Goal: Use online tool/utility: Utilize a website feature to perform a specific function

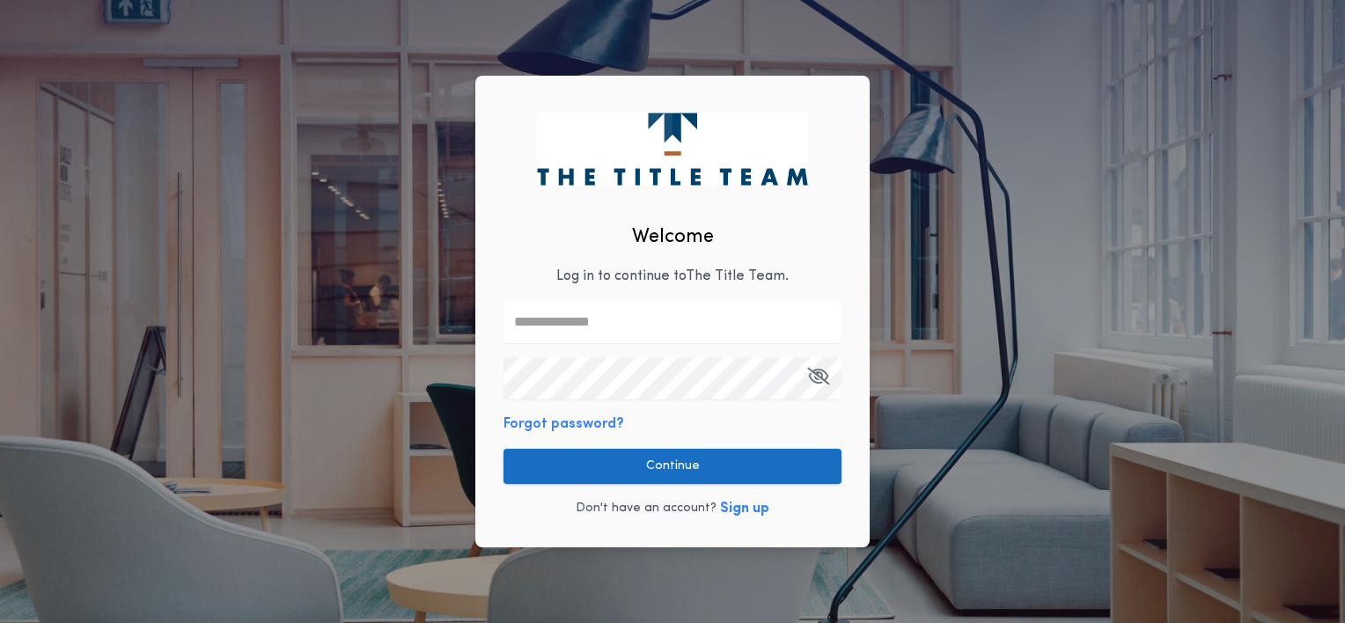
type input "**********"
click at [658, 461] on button "Continue" at bounding box center [673, 466] width 338 height 35
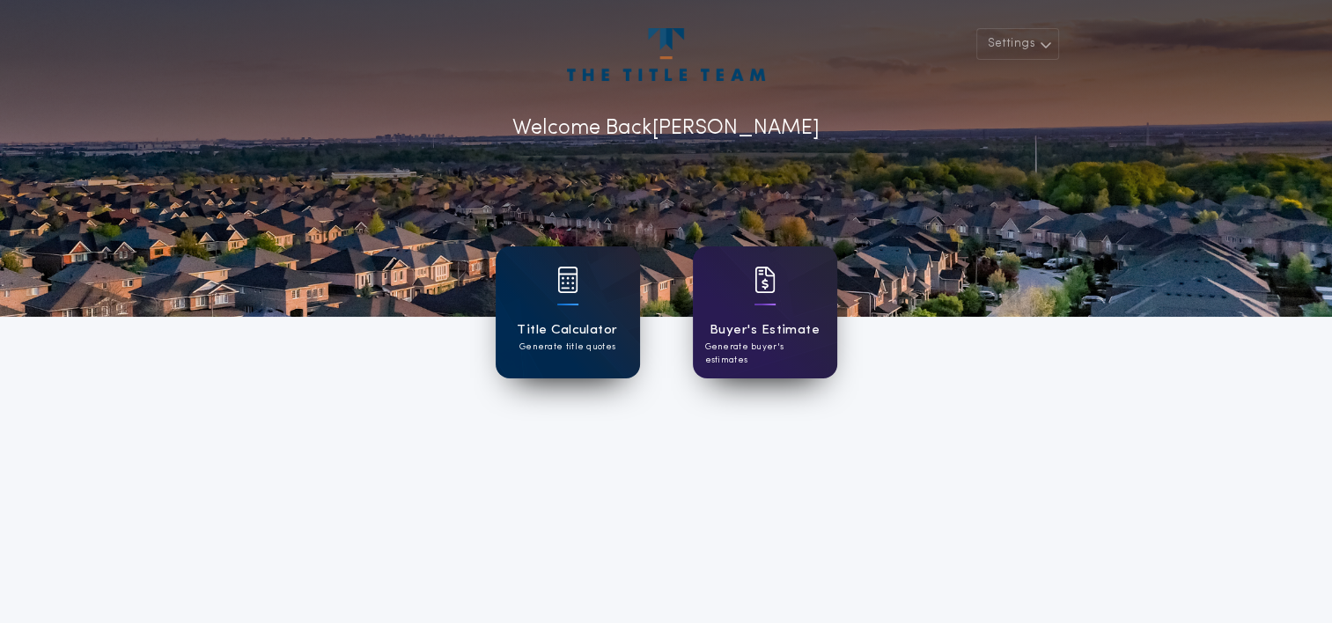
click at [574, 321] on h1 "Title Calculator" at bounding box center [567, 330] width 100 height 20
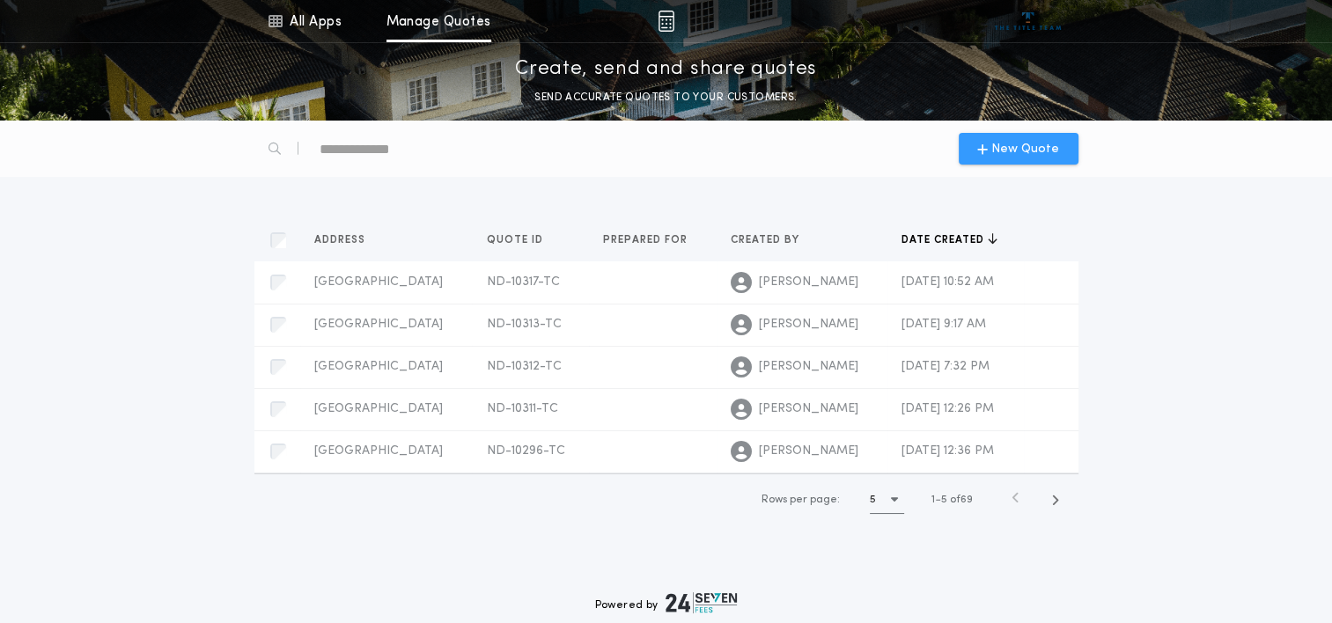
click at [1017, 158] on span "New Quote" at bounding box center [1025, 149] width 68 height 18
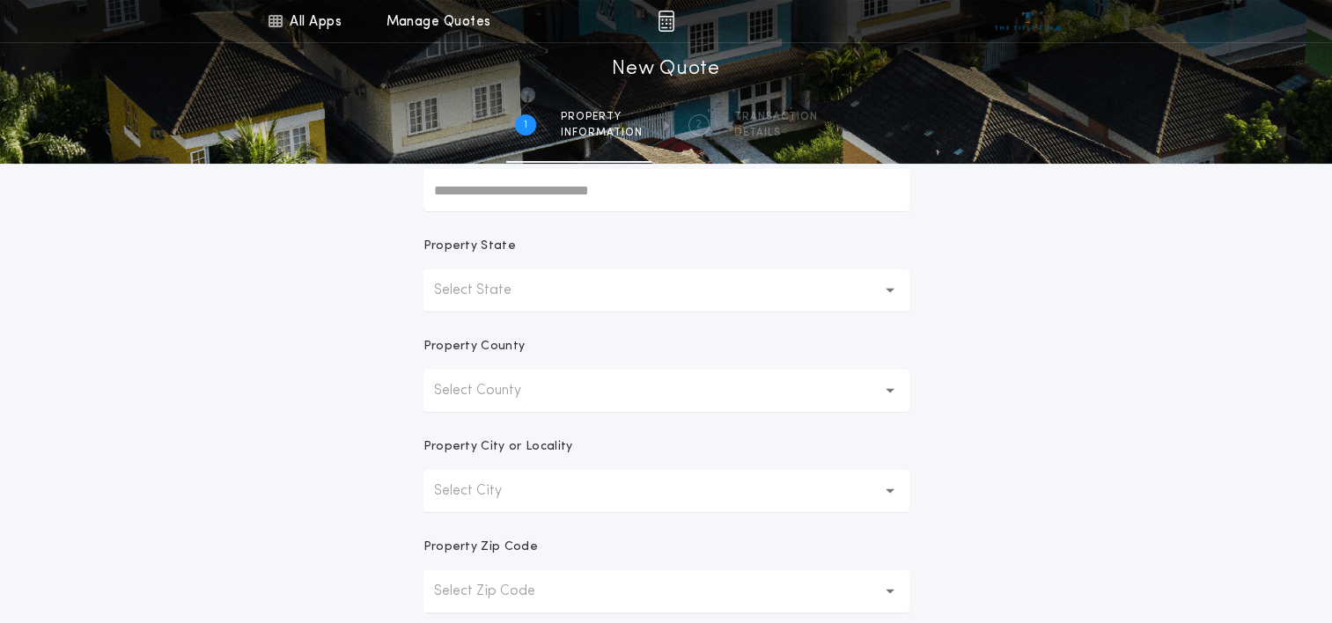
scroll to position [254, 0]
click at [644, 278] on button "Select State" at bounding box center [666, 290] width 486 height 42
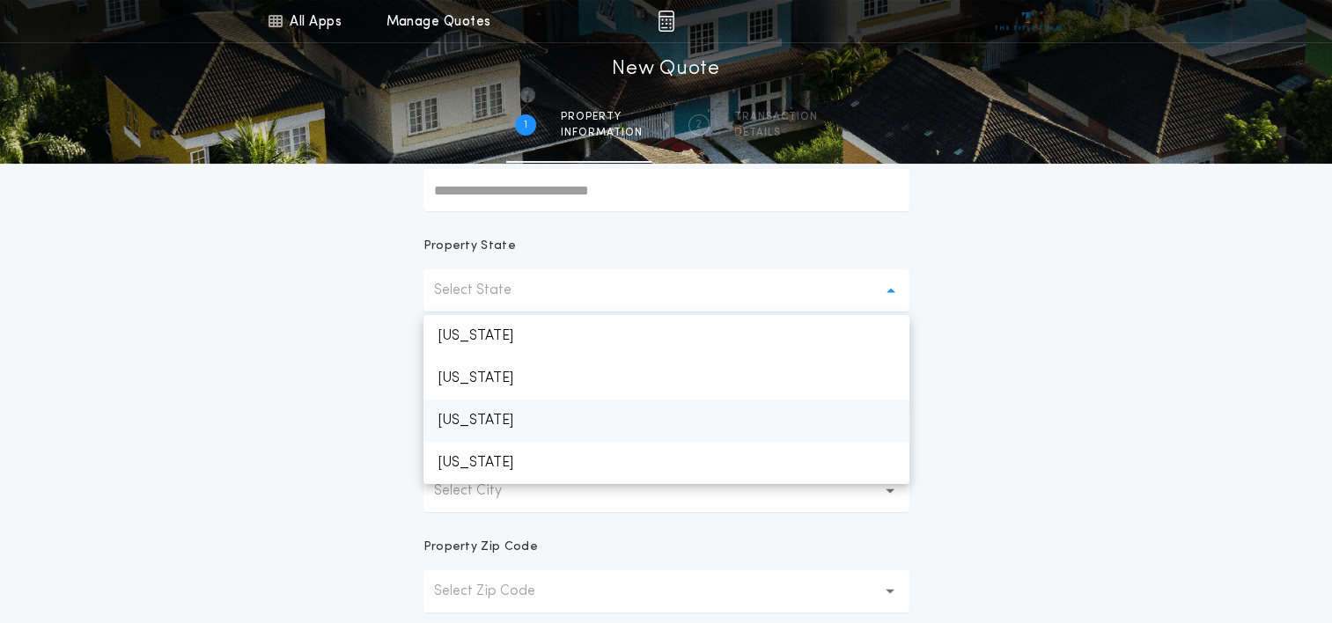
click at [487, 412] on p "[US_STATE]" at bounding box center [666, 421] width 486 height 42
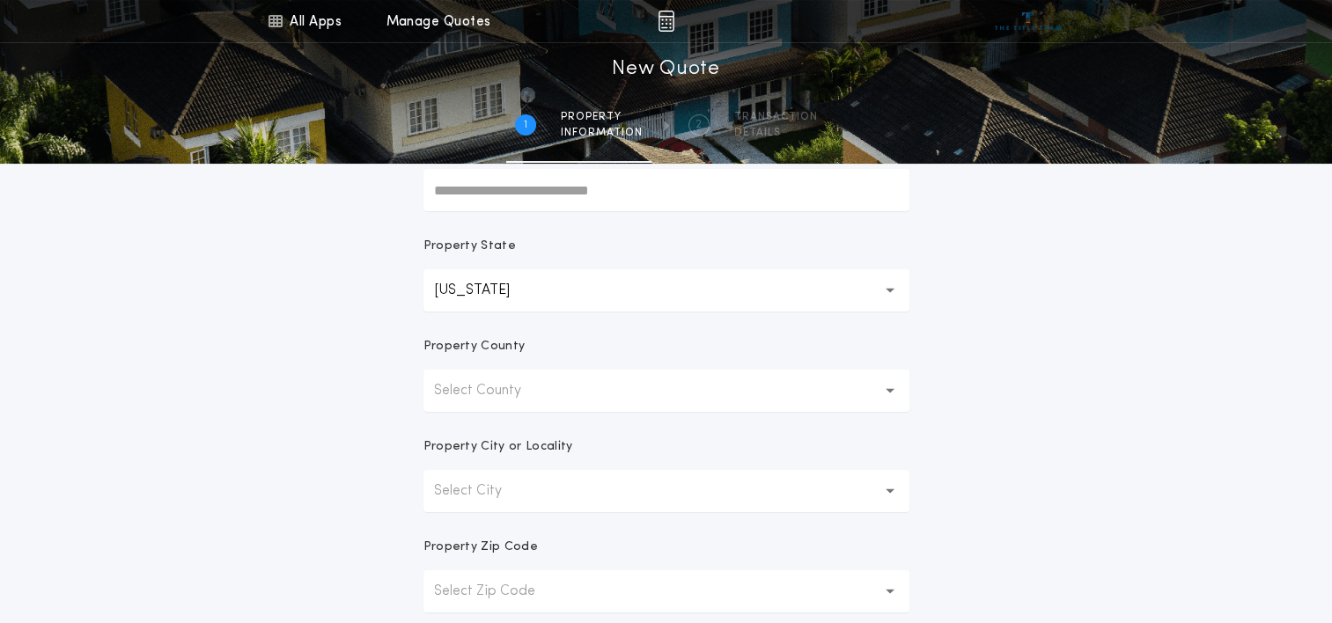
click at [504, 393] on p "Select County" at bounding box center [491, 390] width 115 height 21
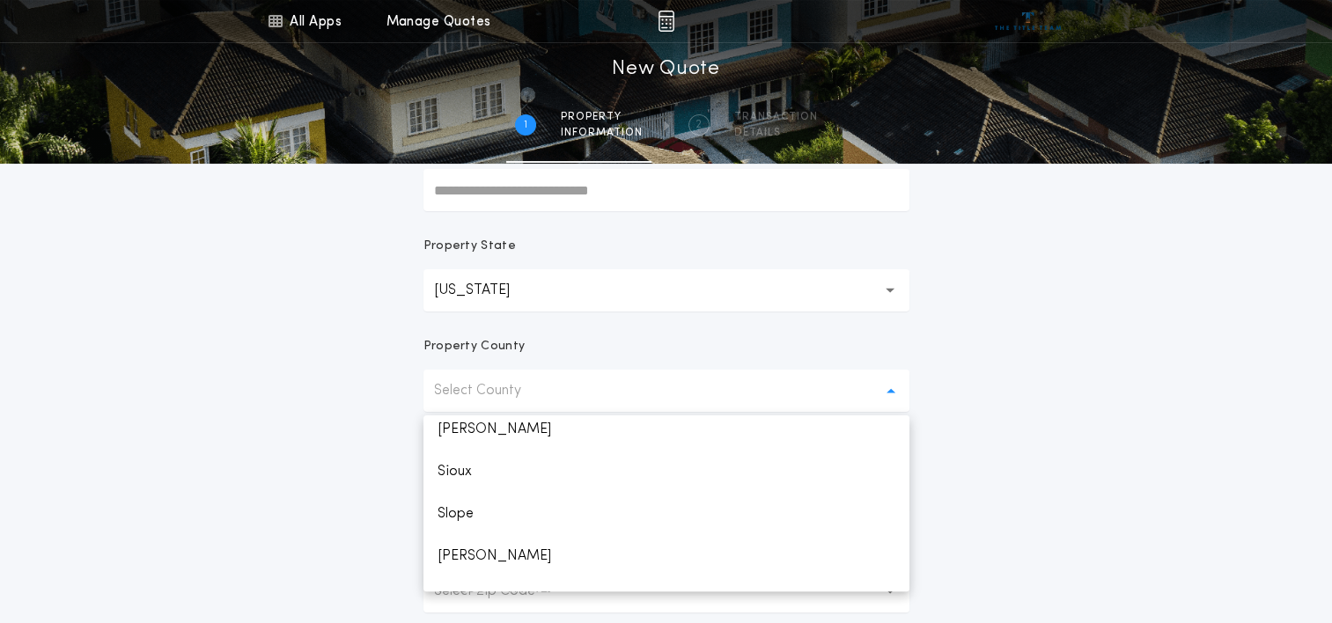
scroll to position [1763, 0]
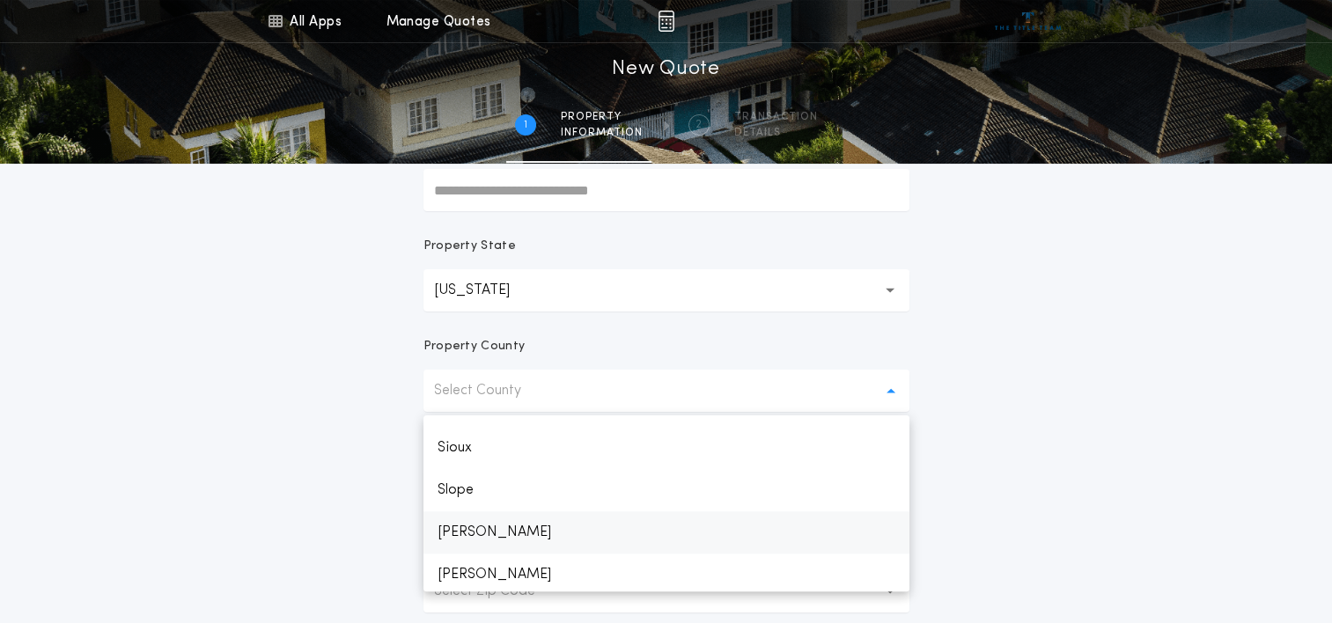
click at [452, 535] on p "[PERSON_NAME]" at bounding box center [666, 532] width 486 height 42
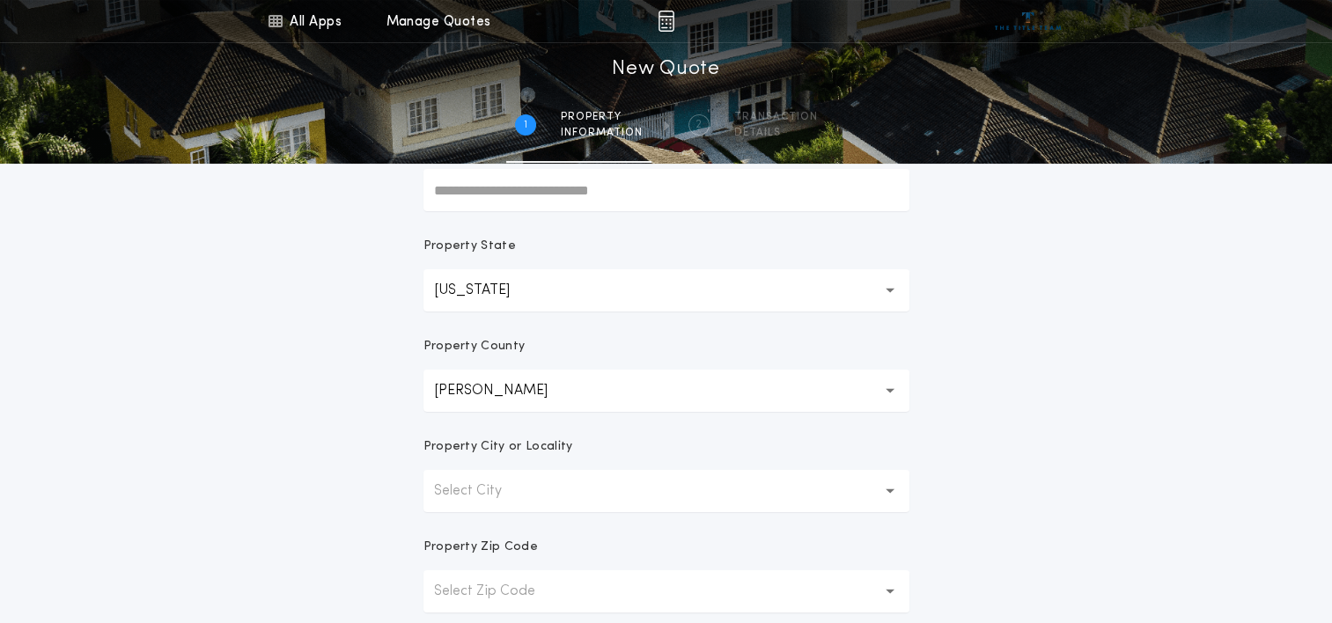
click at [530, 492] on button "Select City" at bounding box center [666, 491] width 486 height 42
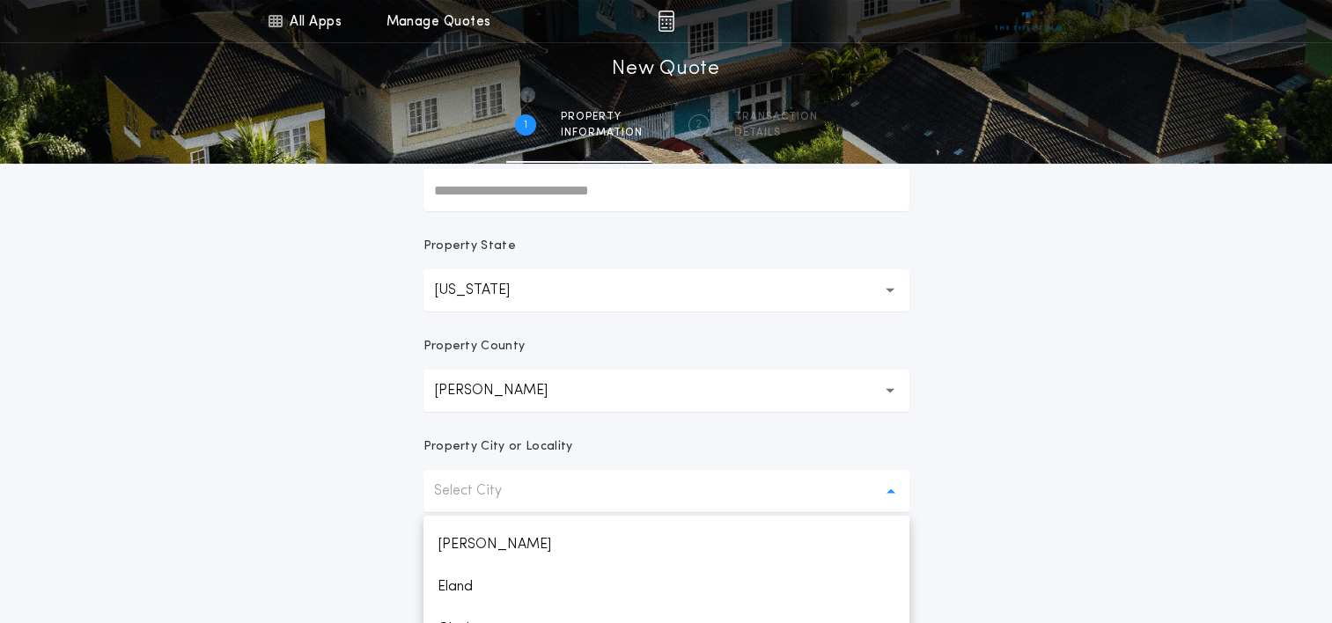
scroll to position [116, 0]
drag, startPoint x: 508, startPoint y: 553, endPoint x: 489, endPoint y: 553, distance: 19.4
click at [489, 553] on p "[PERSON_NAME]" at bounding box center [666, 547] width 486 height 42
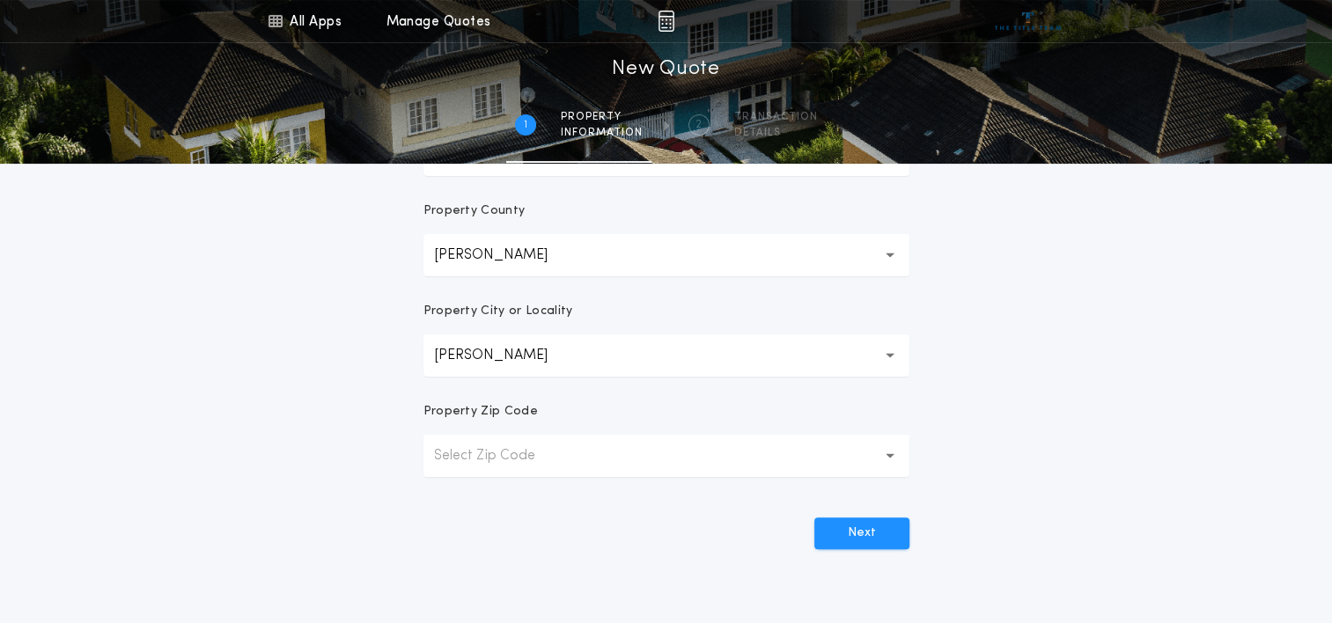
scroll to position [410, 0]
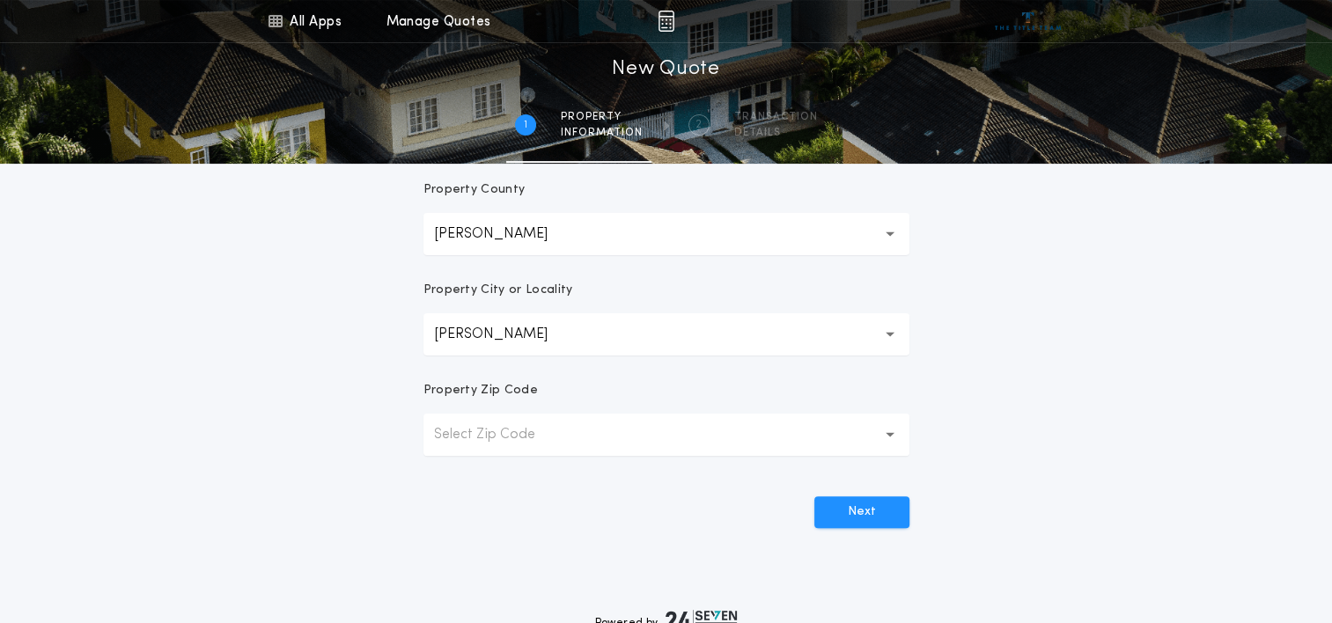
click at [534, 438] on p "Select Zip Code" at bounding box center [498, 434] width 129 height 21
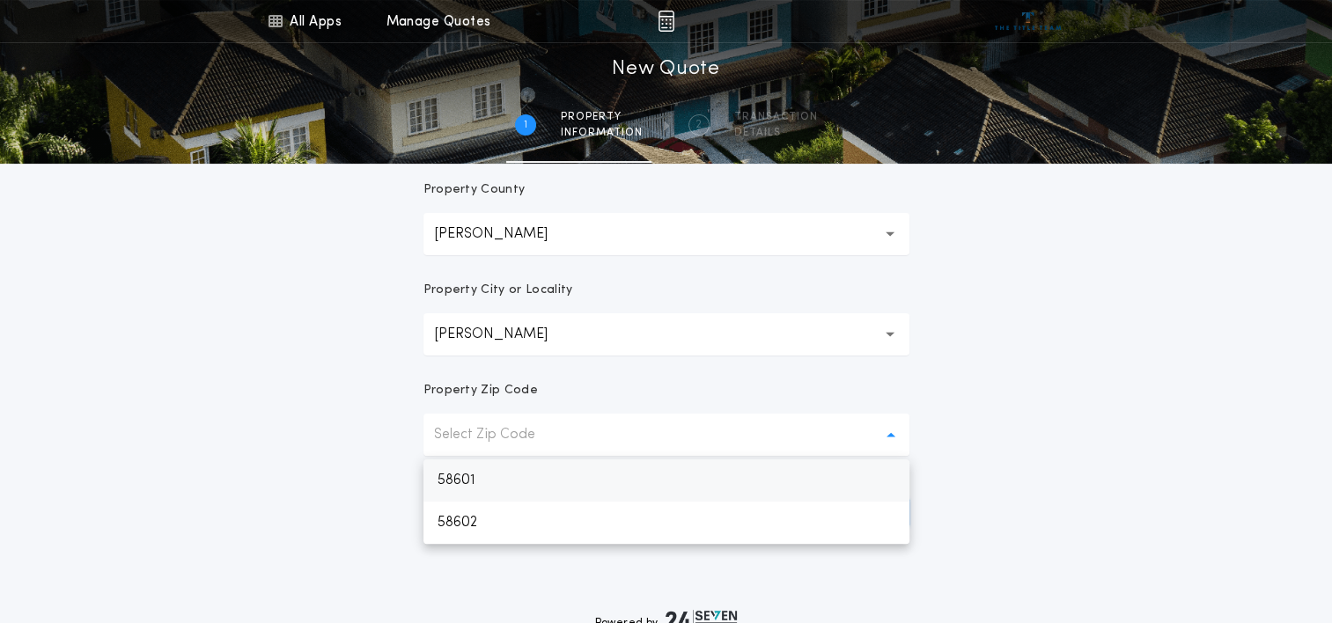
click at [500, 489] on p "58601" at bounding box center [666, 481] width 486 height 42
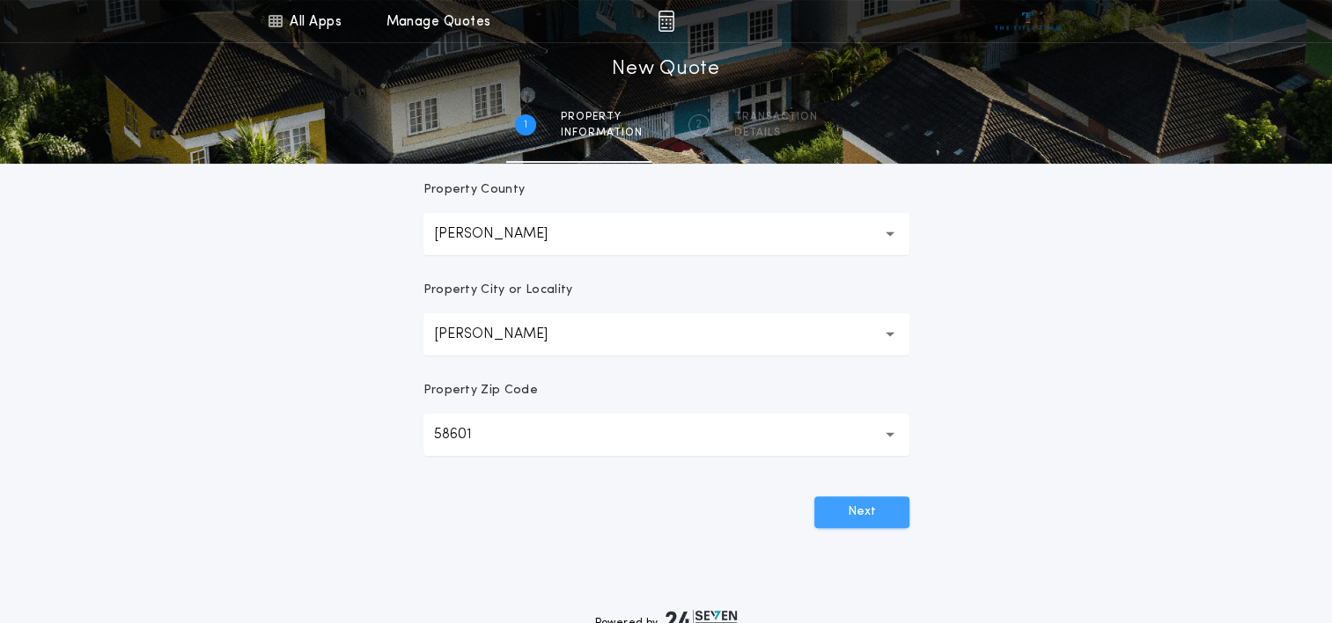
click at [893, 518] on button "Next" at bounding box center [861, 513] width 95 height 32
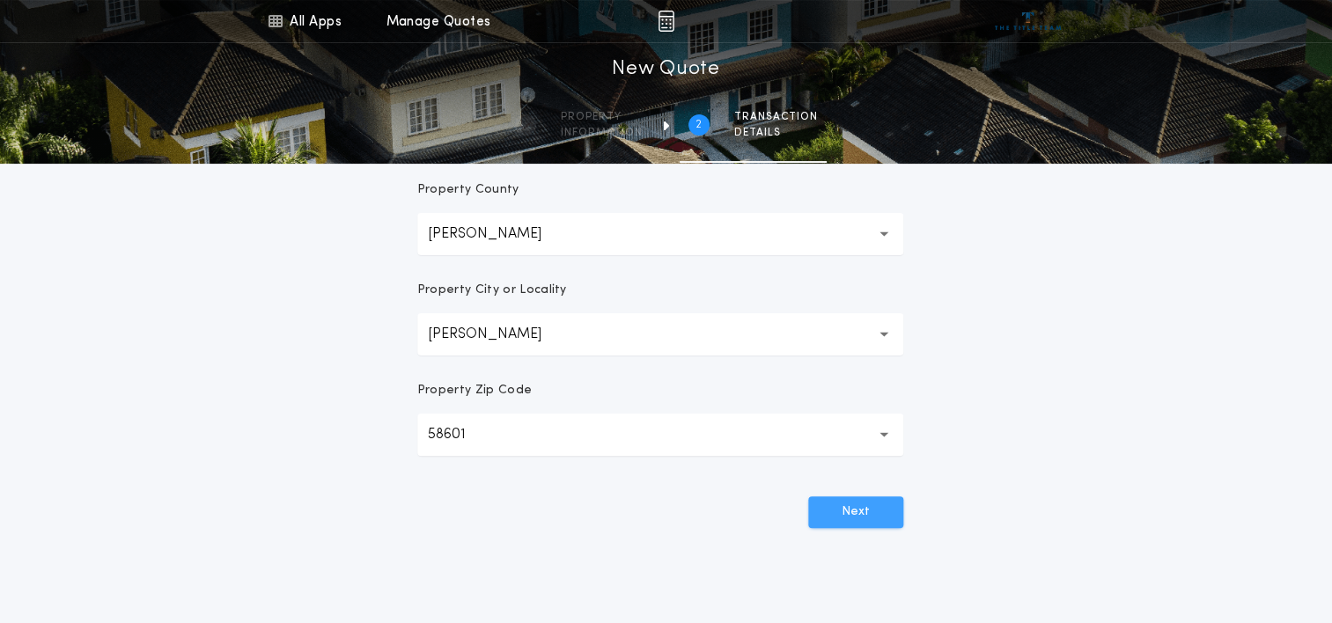
scroll to position [0, 0]
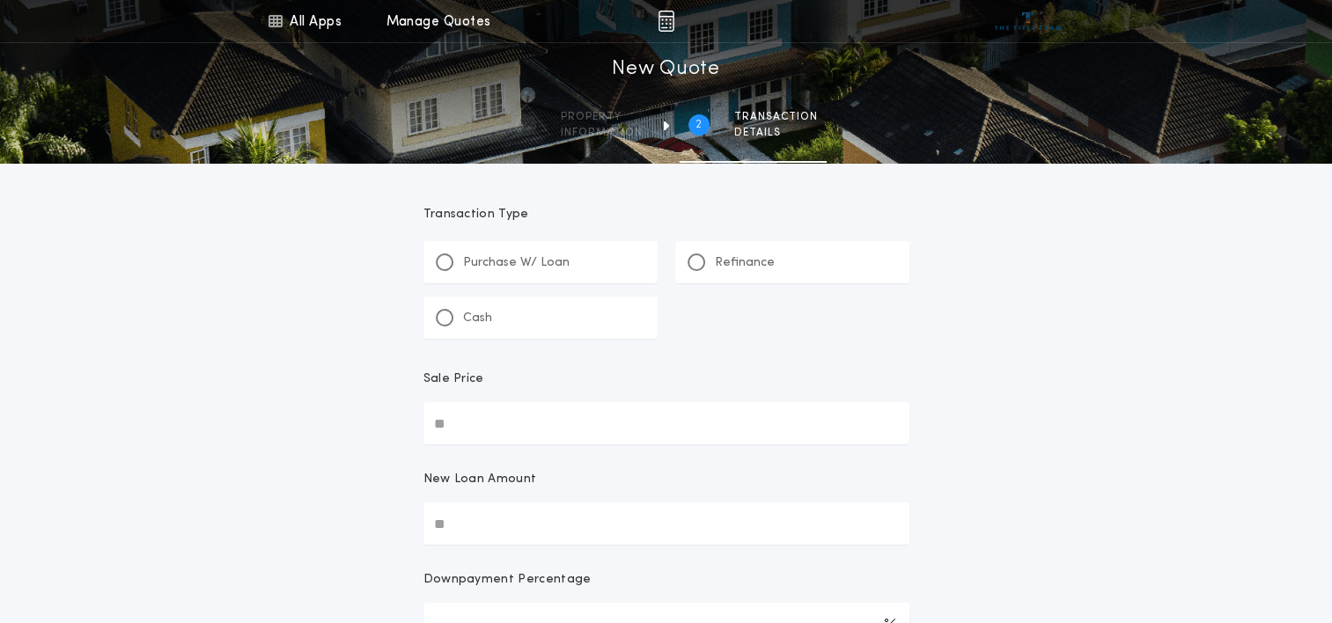
click at [706, 258] on div "Refinance" at bounding box center [731, 263] width 87 height 18
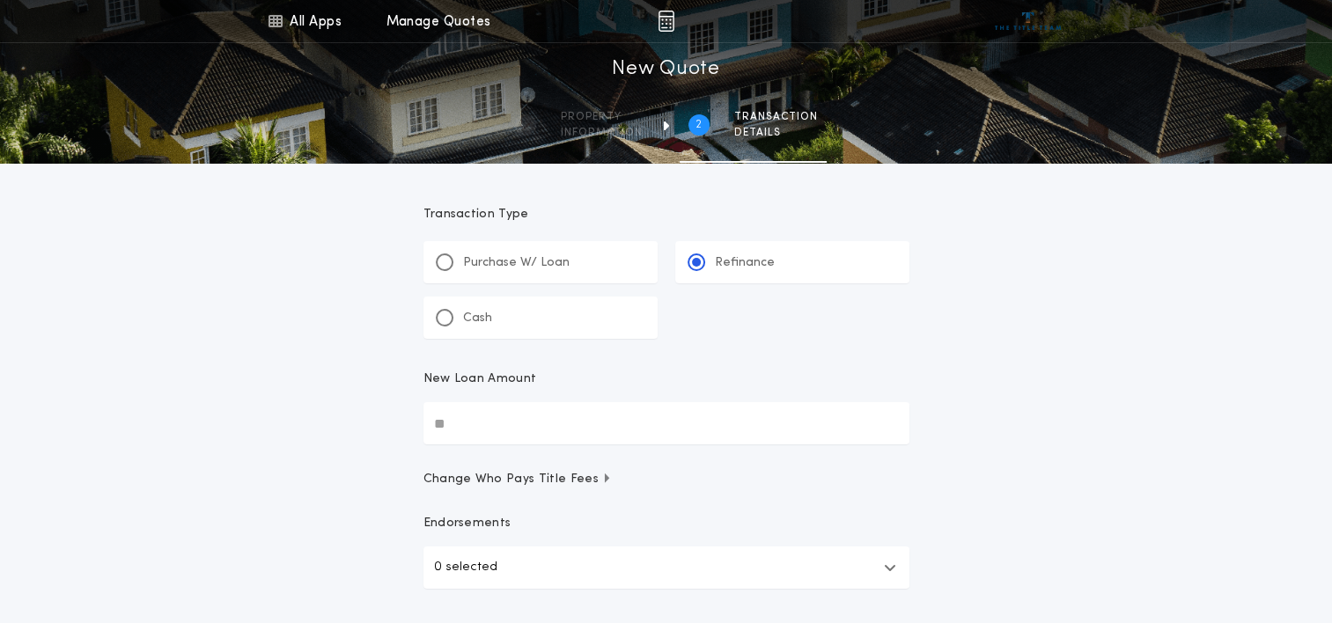
click at [505, 408] on input "New Loan Amount" at bounding box center [666, 423] width 486 height 42
